Goal: Find specific page/section: Find specific page/section

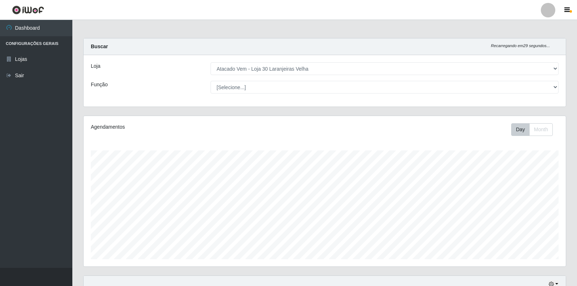
select select "495"
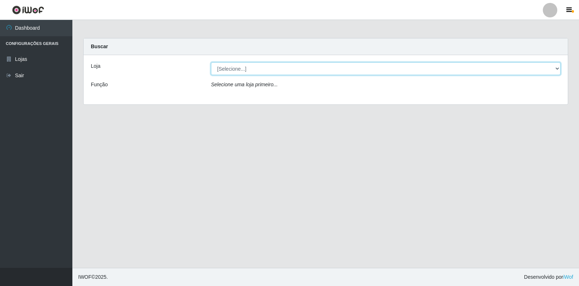
click at [257, 70] on select "[Selecione...] Atacado Vem - Loja 30 Laranjeiras Velha" at bounding box center [386, 68] width 350 height 13
select select "495"
click at [211, 62] on select "[Selecione...] Atacado Vem - Loja 30 Laranjeiras Velha" at bounding box center [386, 68] width 350 height 13
